Goal: Find specific page/section: Find specific page/section

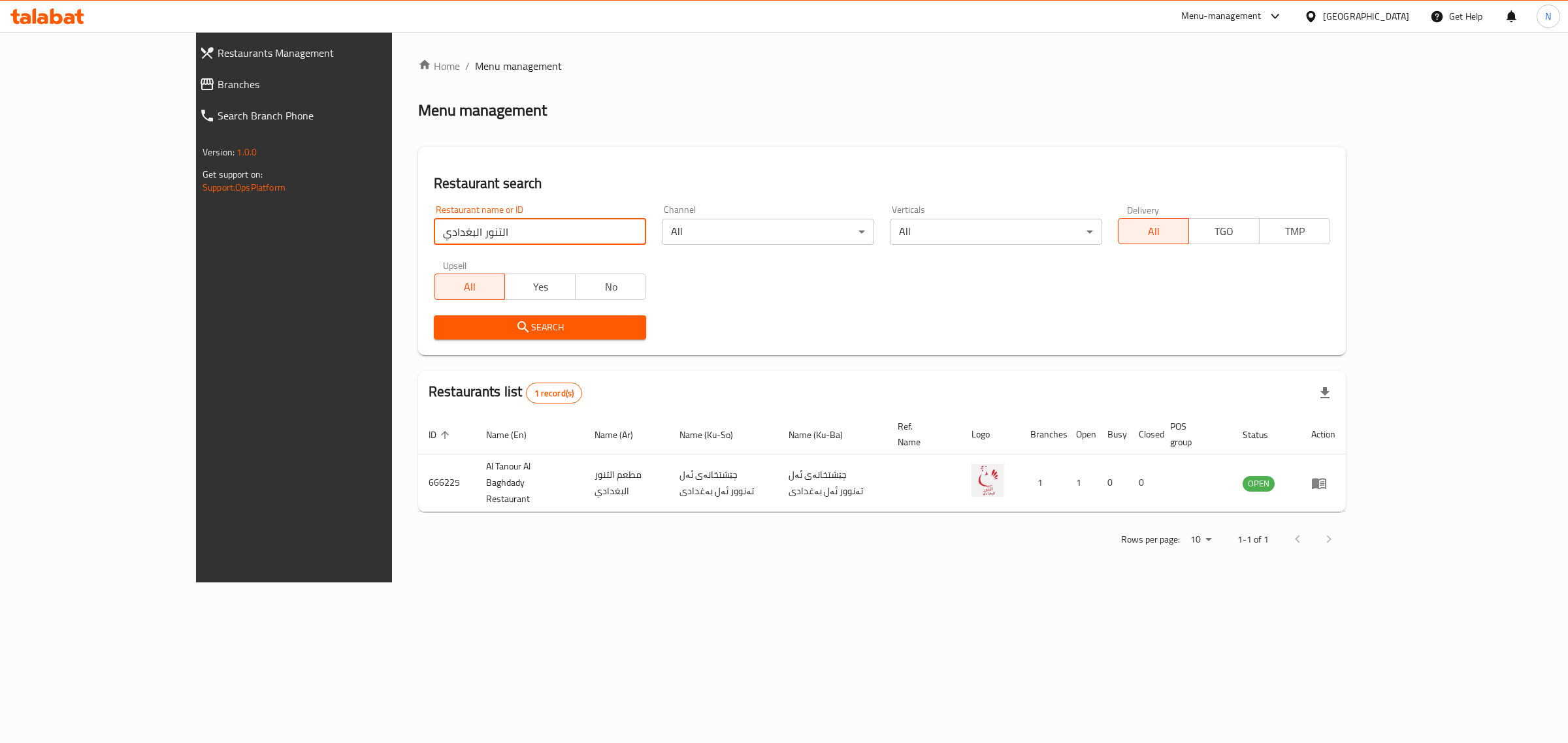
click at [443, 229] on input "التنور البغدادي" at bounding box center [540, 232] width 213 height 26
type input "ورق عنب"
click button "Search" at bounding box center [540, 328] width 213 height 25
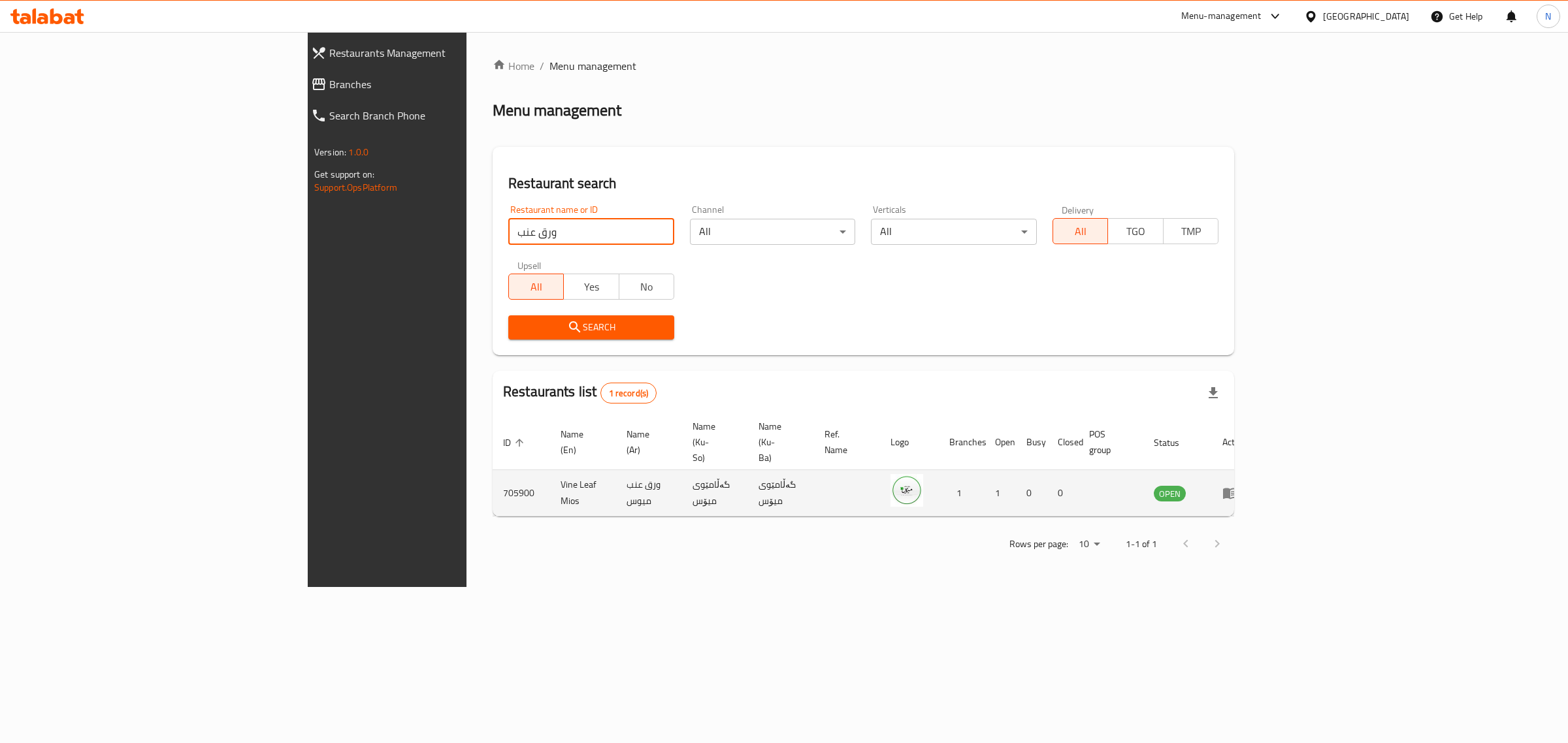
click at [550, 470] on td "Vine Leaf Mios" at bounding box center [583, 493] width 66 height 47
copy td "Vine Leaf Mios"
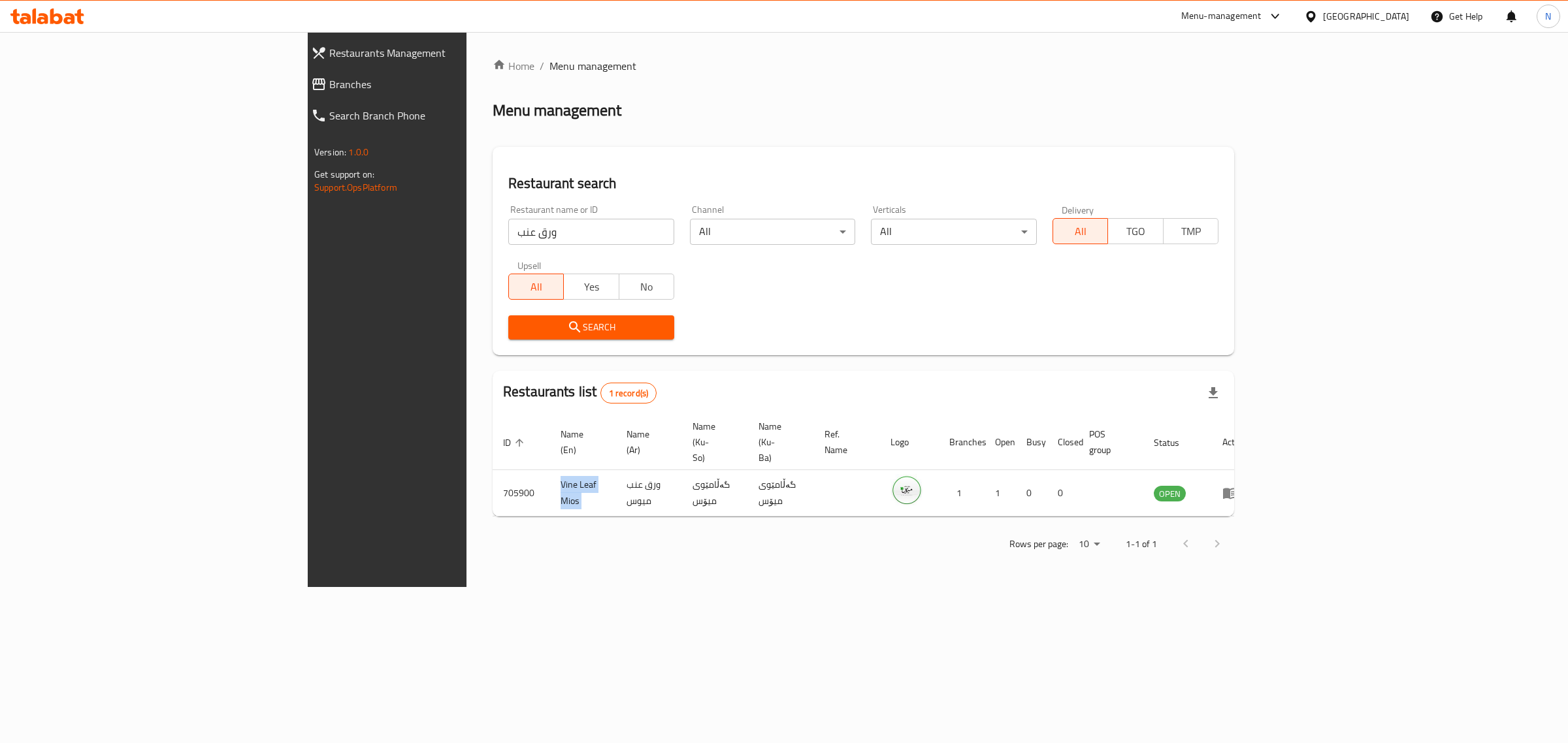
drag, startPoint x: 235, startPoint y: 433, endPoint x: 278, endPoint y: 24, distance: 411.3
click at [307, 92] on div "Restaurants Management Branches Search Branch Phone Version: 1.0.0 Get support …" at bounding box center [783, 309] width 952 height 555
click at [73, 18] on icon at bounding box center [69, 19] width 11 height 11
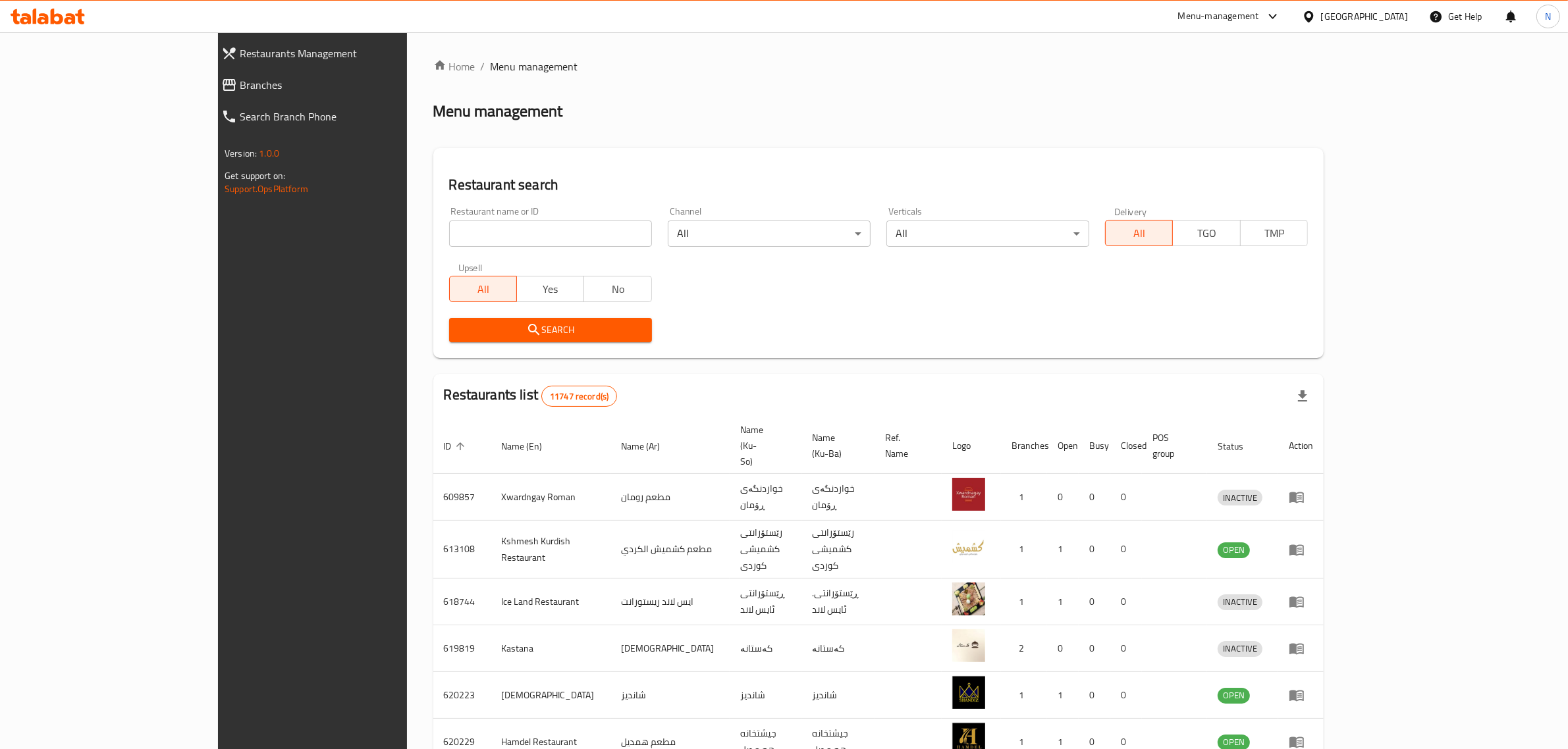
drag, startPoint x: 0, startPoint y: 0, endPoint x: 510, endPoint y: 241, distance: 564.1
click at [510, 241] on input "search" at bounding box center [550, 234] width 203 height 26
paste input "697638"
type input "697638"
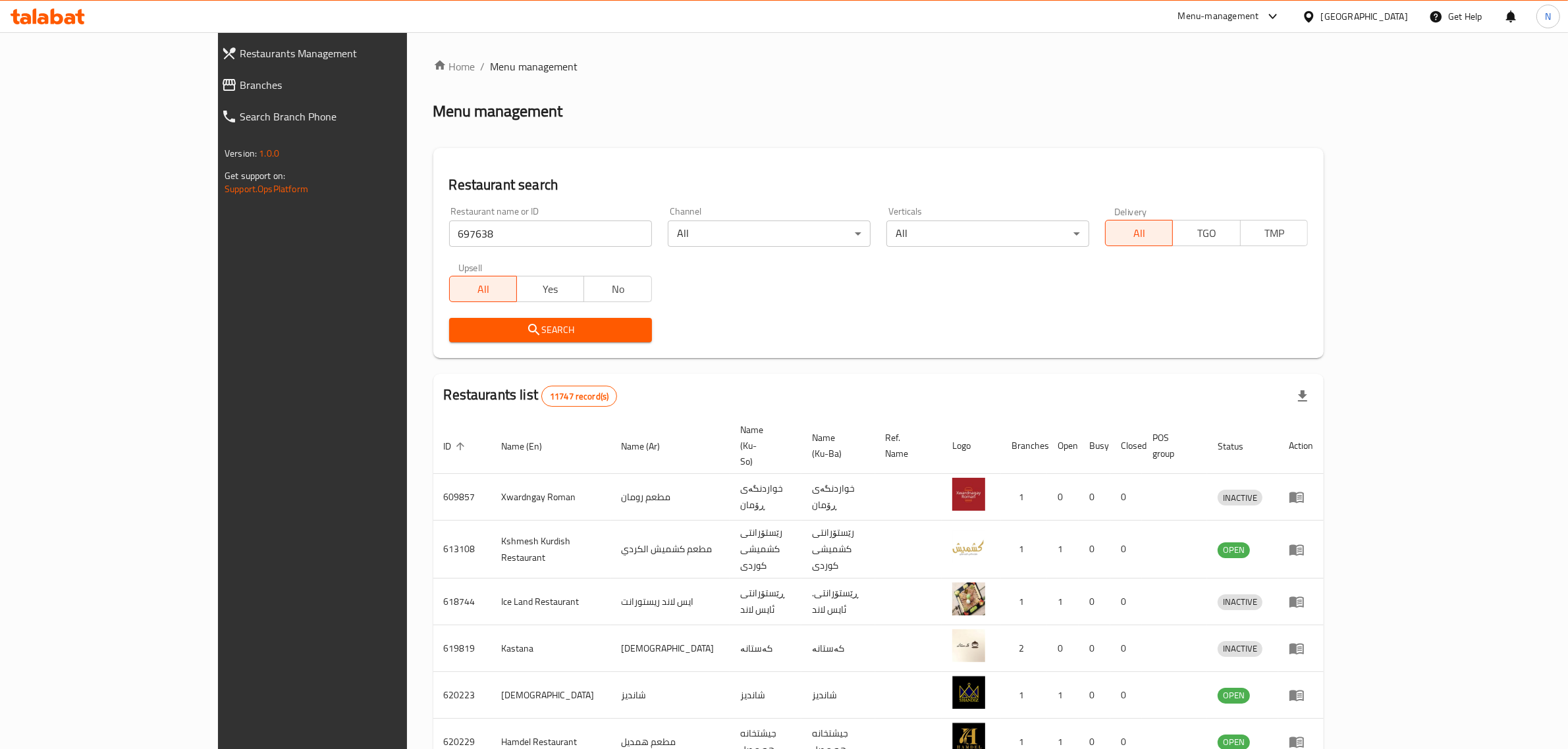
click at [509, 339] on button "Search" at bounding box center [550, 330] width 203 height 25
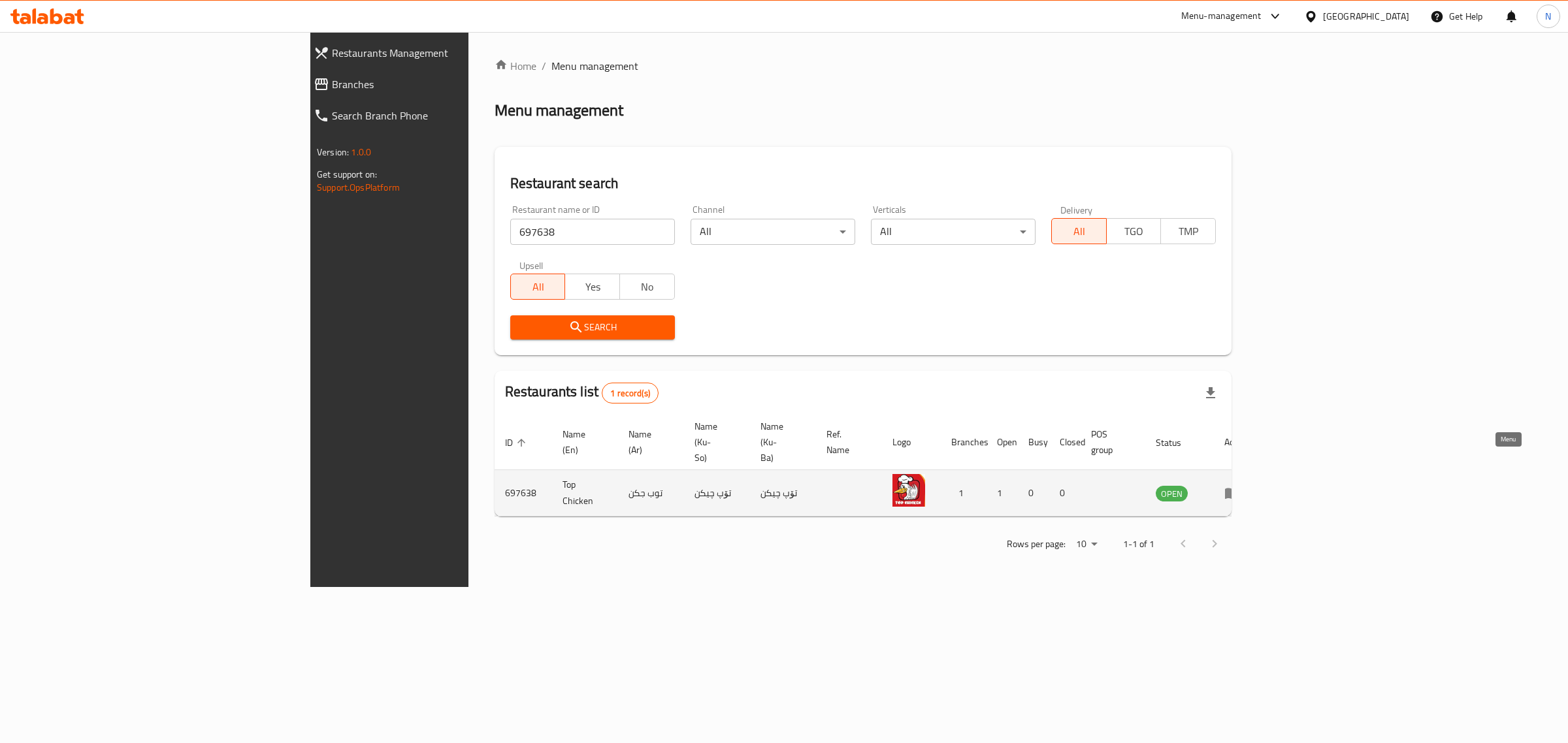
click at [1240, 486] on icon "enhanced table" at bounding box center [1231, 493] width 16 height 16
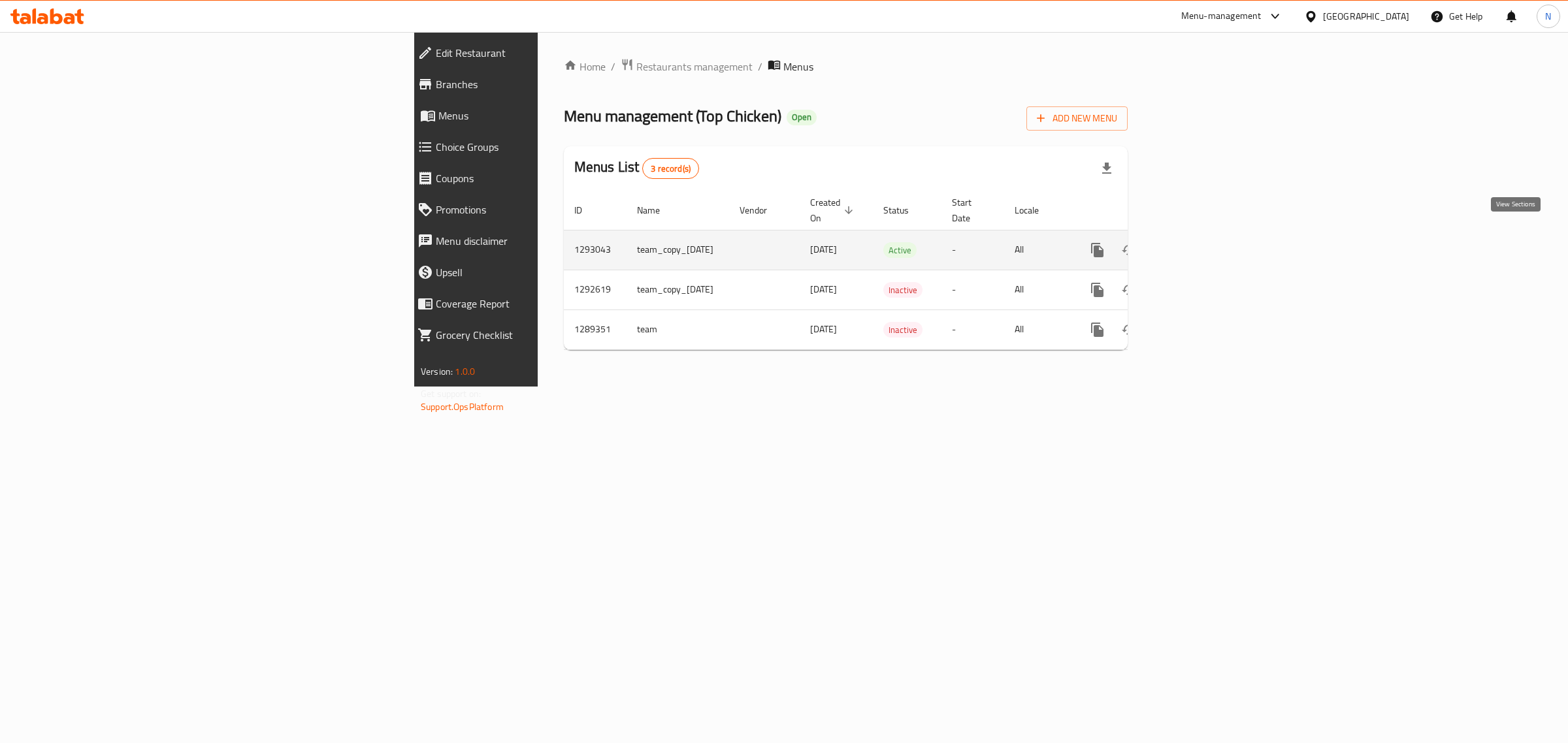
click at [1198, 244] on icon "enhanced table" at bounding box center [1191, 250] width 11 height 11
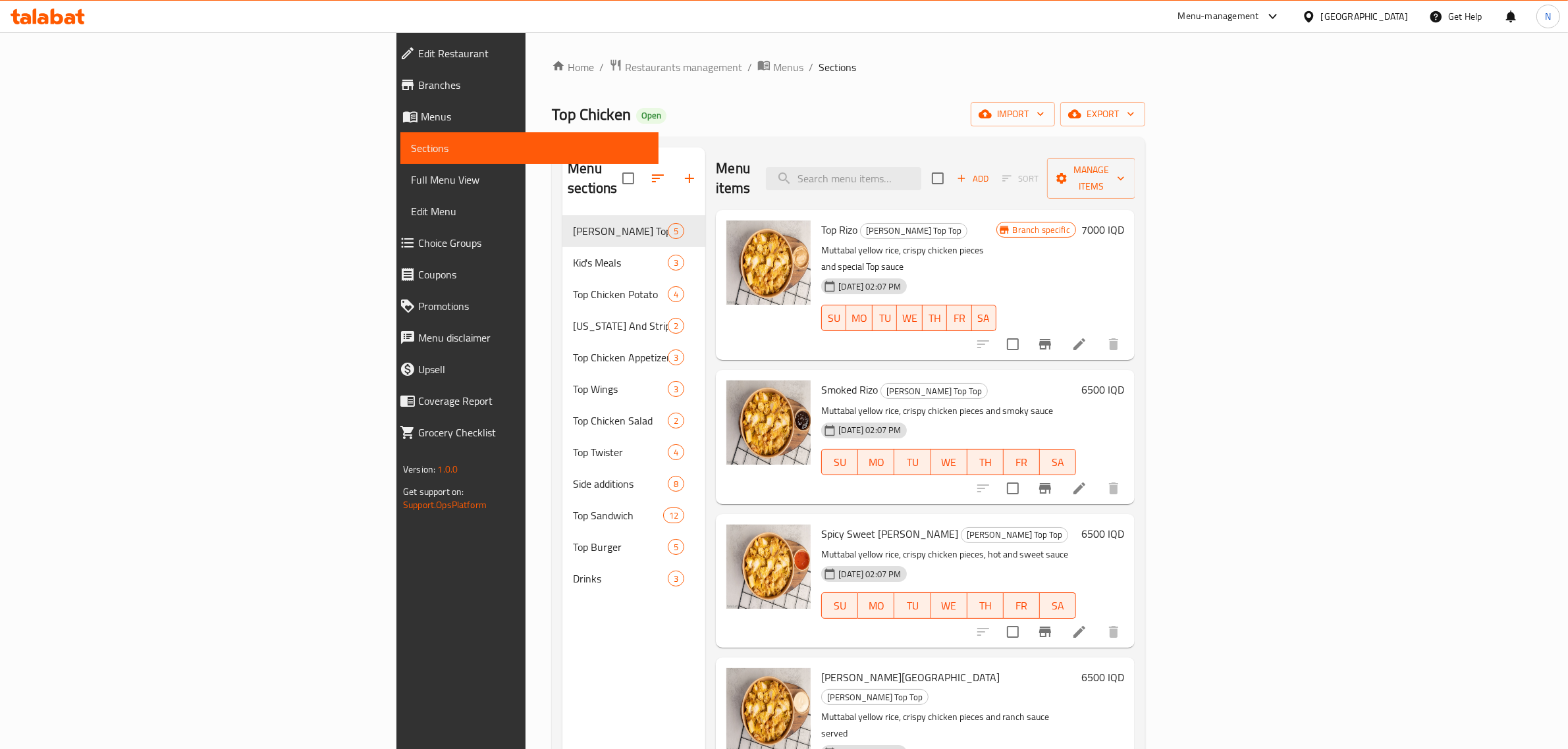
click at [418, 83] on span "Branches" at bounding box center [532, 84] width 230 height 16
